Goal: Transaction & Acquisition: Purchase product/service

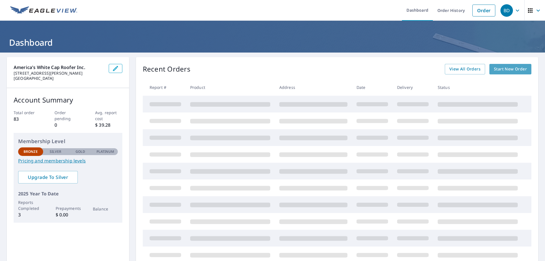
click at [499, 68] on span "Start New Order" at bounding box center [510, 69] width 33 height 7
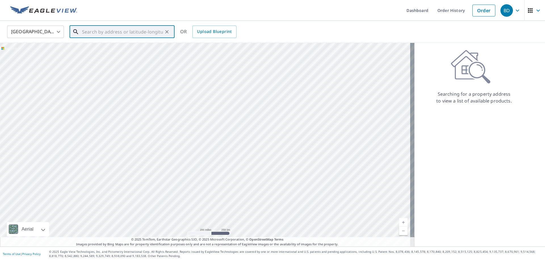
click at [99, 32] on input "text" at bounding box center [122, 32] width 81 height 16
click at [93, 47] on span "[STREET_ADDRESS]" at bounding box center [125, 48] width 89 height 7
type input "[STREET_ADDRESS]"
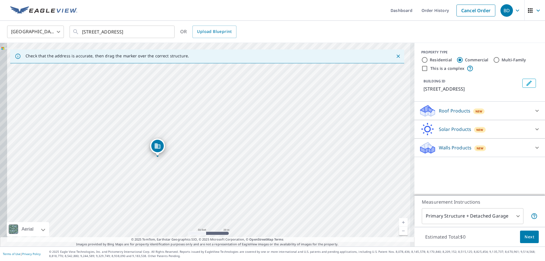
drag, startPoint x: 158, startPoint y: 131, endPoint x: 234, endPoint y: 71, distance: 97.1
click at [234, 71] on div "[STREET_ADDRESS]" at bounding box center [207, 145] width 414 height 204
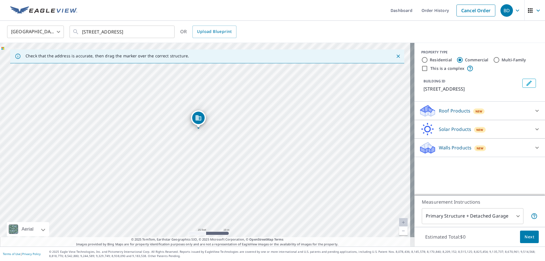
drag, startPoint x: 176, startPoint y: 129, endPoint x: 213, endPoint y: 84, distance: 58.5
click at [213, 84] on div "[STREET_ADDRESS]" at bounding box center [207, 145] width 414 height 204
click at [421, 59] on input "Residential" at bounding box center [424, 59] width 7 height 7
radio input "true"
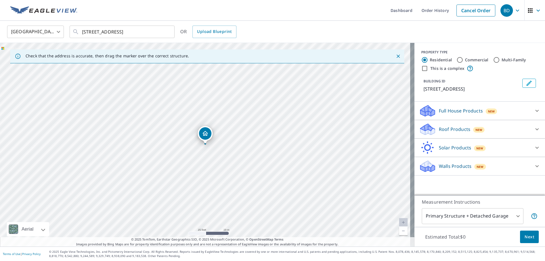
click at [443, 128] on p "Roof Products" at bounding box center [455, 129] width 32 height 7
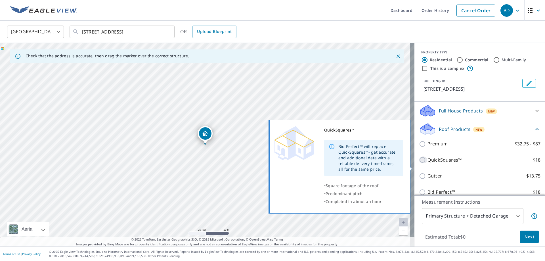
click at [419, 163] on input "QuickSquares™ $18" at bounding box center [423, 159] width 9 height 7
checkbox input "true"
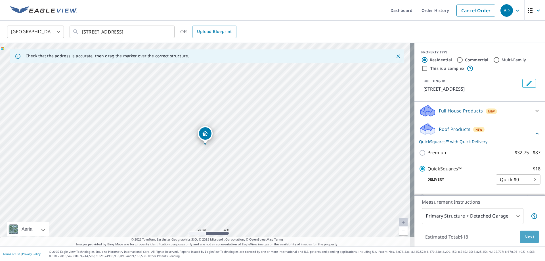
click at [525, 236] on span "Next" at bounding box center [530, 236] width 10 height 7
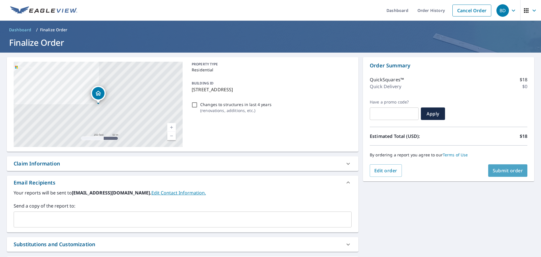
click at [506, 170] on span "Submit order" at bounding box center [508, 170] width 30 height 6
checkbox input "true"
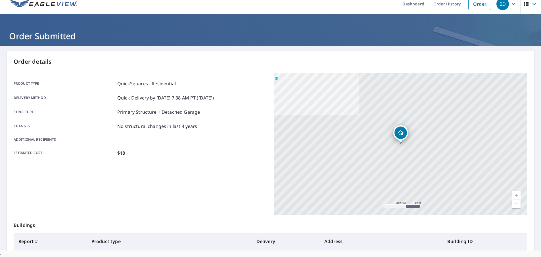
scroll to position [73, 0]
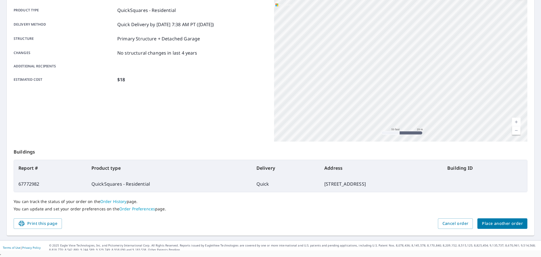
drag, startPoint x: 365, startPoint y: 77, endPoint x: 252, endPoint y: 194, distance: 162.6
click at [252, 194] on div "Order details Product type QuickSquares - Residential Delivery method Quick Del…" at bounding box center [270, 106] width 527 height 258
drag, startPoint x: 416, startPoint y: 89, endPoint x: 353, endPoint y: 166, distance: 98.8
click at [353, 167] on div "Order details Product type QuickSquares - Residential Delivery method Quick Del…" at bounding box center [270, 106] width 527 height 258
drag, startPoint x: 330, startPoint y: 47, endPoint x: 267, endPoint y: 83, distance: 73.2
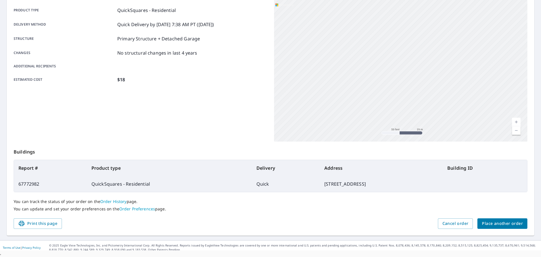
click at [267, 83] on div "Product type QuickSquares - Residential Delivery method Quick Delivery by [DATE…" at bounding box center [271, 70] width 514 height 142
drag, startPoint x: 318, startPoint y: 68, endPoint x: 312, endPoint y: 71, distance: 6.4
click at [312, 71] on div "[STREET_ADDRESS]" at bounding box center [401, 70] width 254 height 142
